Goal: Transaction & Acquisition: Purchase product/service

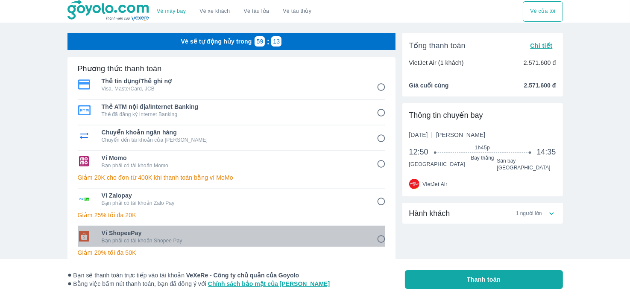
click at [149, 240] on p "Bạn phải có tài khoản Shopee Pay" at bounding box center [233, 240] width 263 height 7
radio input "true"
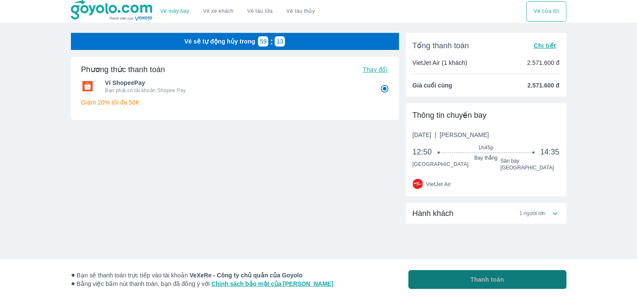
click at [444, 280] on button "Thanh toán" at bounding box center [487, 279] width 158 height 19
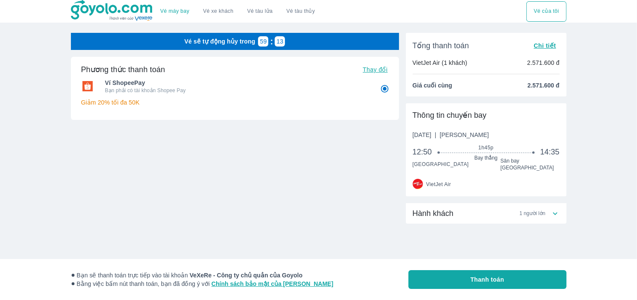
radio input "false"
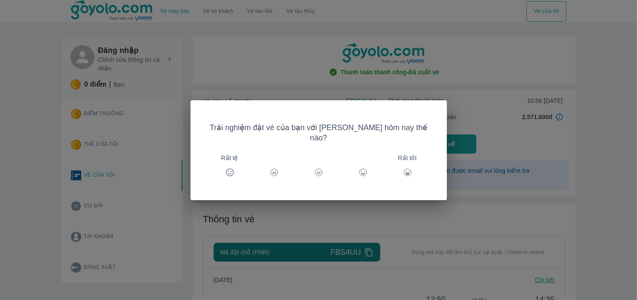
click at [491, 134] on div "Trải nghiệm đặt vé của bạn với Goyolo hôm nay thế nào? Rất tệ Rất tốt" at bounding box center [318, 150] width 637 height 300
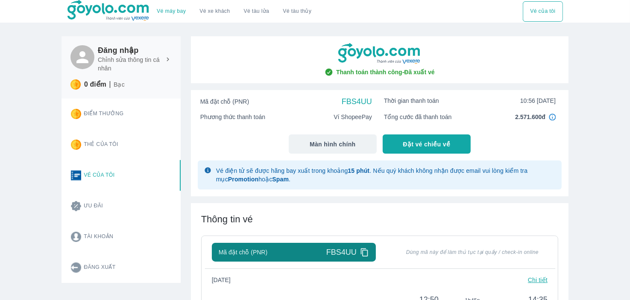
click at [551, 116] on img at bounding box center [552, 117] width 7 height 7
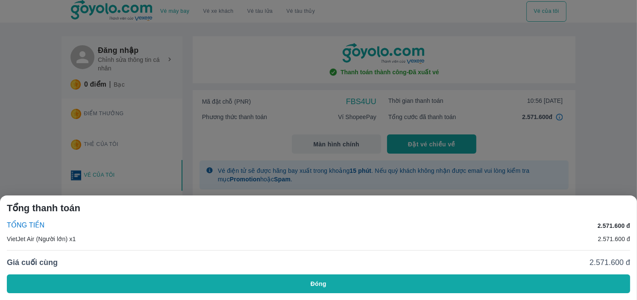
click at [525, 129] on div at bounding box center [318, 150] width 637 height 300
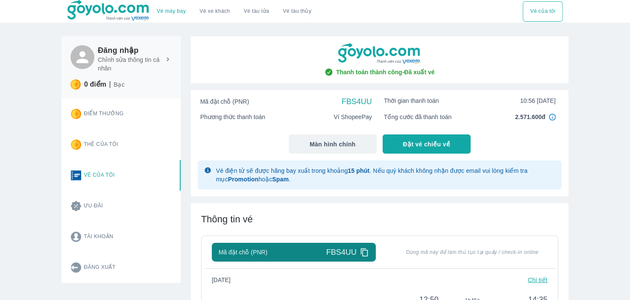
scroll to position [128, 0]
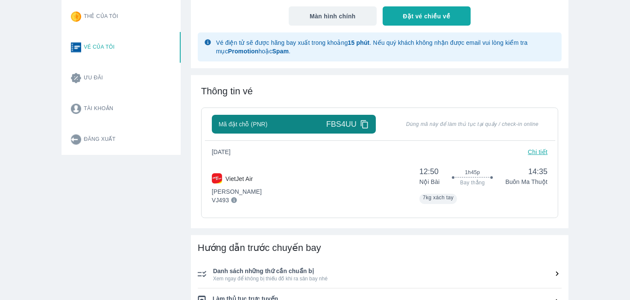
drag, startPoint x: 366, startPoint y: 126, endPoint x: 371, endPoint y: 127, distance: 5.3
click at [371, 127] on div "Mã đặt chỗ (PNR) FBS4UU" at bounding box center [294, 124] width 164 height 19
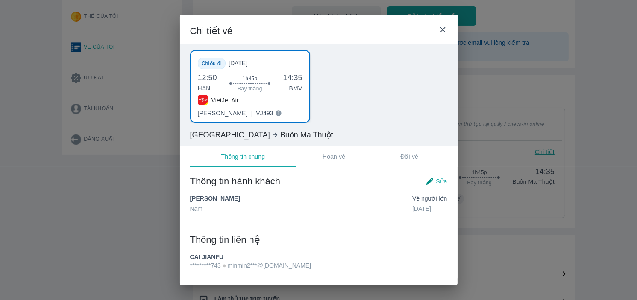
click at [444, 31] on icon at bounding box center [442, 29] width 5 height 5
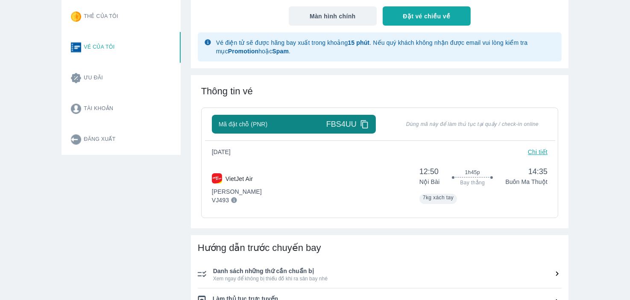
click at [364, 120] on icon at bounding box center [364, 124] width 9 height 9
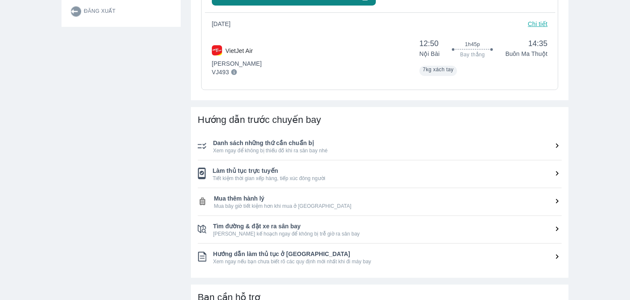
scroll to position [466, 0]
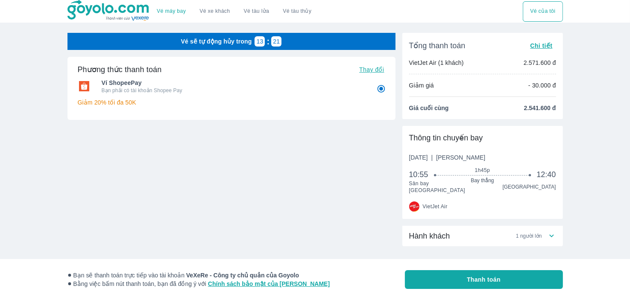
click at [525, 233] on span "1 người lớn" at bounding box center [529, 236] width 26 height 7
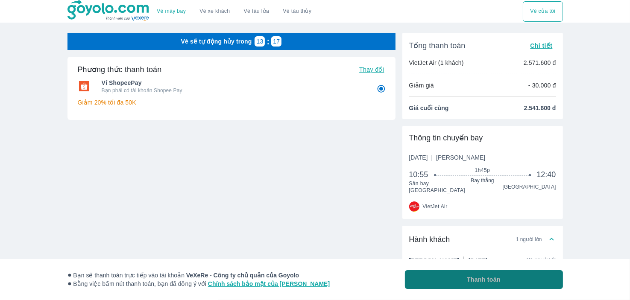
click at [485, 280] on span "Thanh toán" at bounding box center [484, 279] width 34 height 9
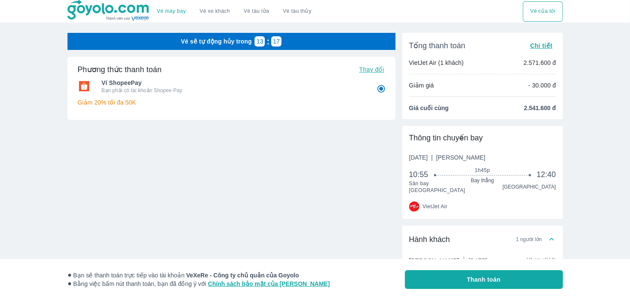
radio input "false"
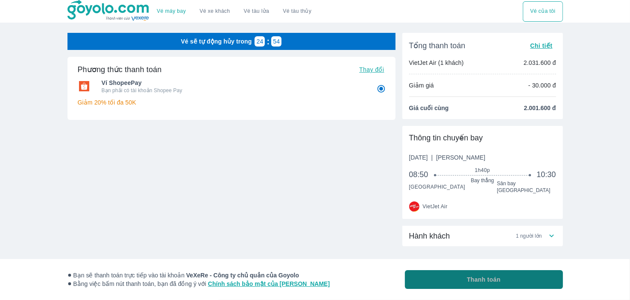
click at [523, 276] on button "Thanh toán" at bounding box center [484, 279] width 158 height 19
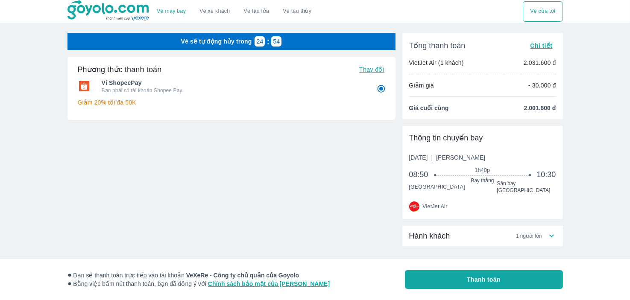
radio input "false"
